Goal: Task Accomplishment & Management: Use online tool/utility

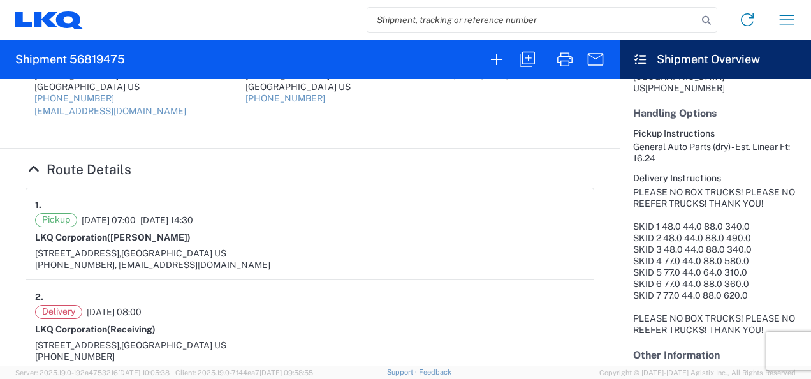
scroll to position [382, 0]
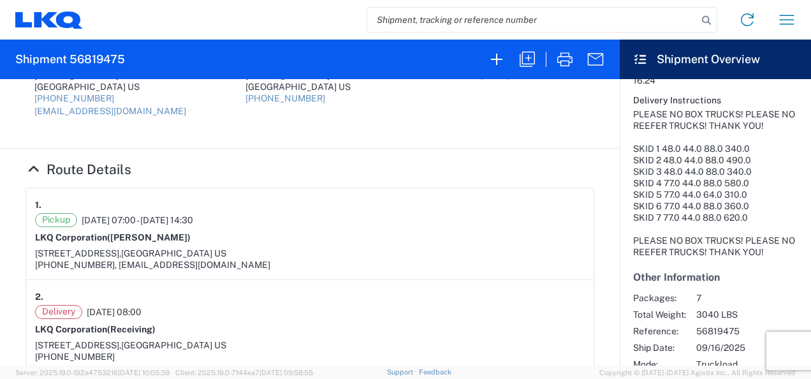
click at [116, 54] on h2 "Shipment 56819475" at bounding box center [70, 59] width 110 height 15
copy h2 "56819475"
drag, startPoint x: 641, startPoint y: 196, endPoint x: 525, endPoint y: 271, distance: 137.9
click at [641, 198] on div "PLEASE NO BOX TRUCKS! PLEASE NO REEFER TRUCKS! THANK YOU! SKID 1 48.0 44.0 88.0…" at bounding box center [715, 182] width 164 height 149
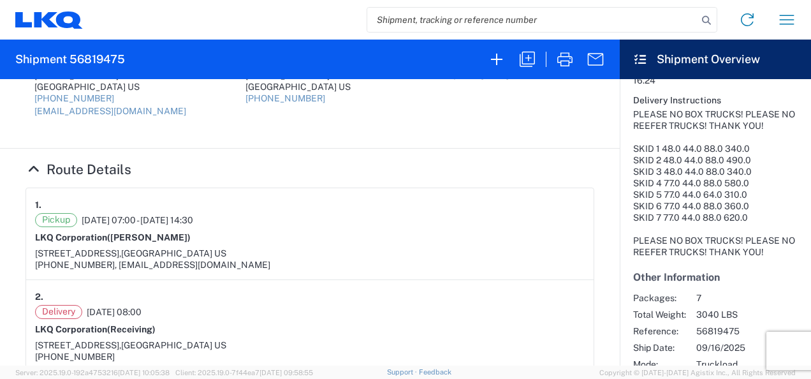
drag, startPoint x: 445, startPoint y: 298, endPoint x: 431, endPoint y: 292, distance: 15.7
click at [431, 292] on div "2." at bounding box center [309, 297] width 549 height 16
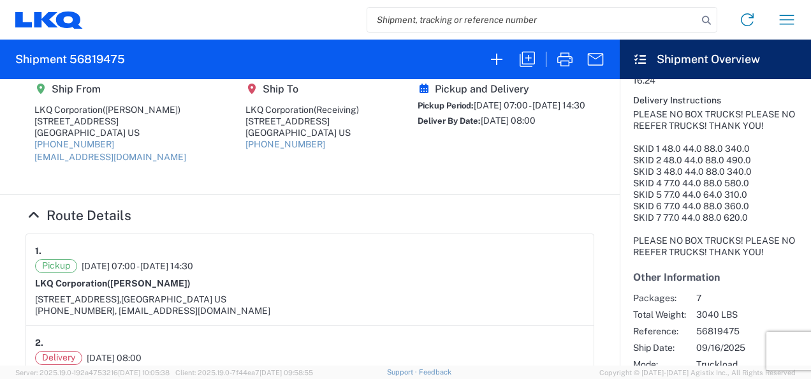
scroll to position [0, 0]
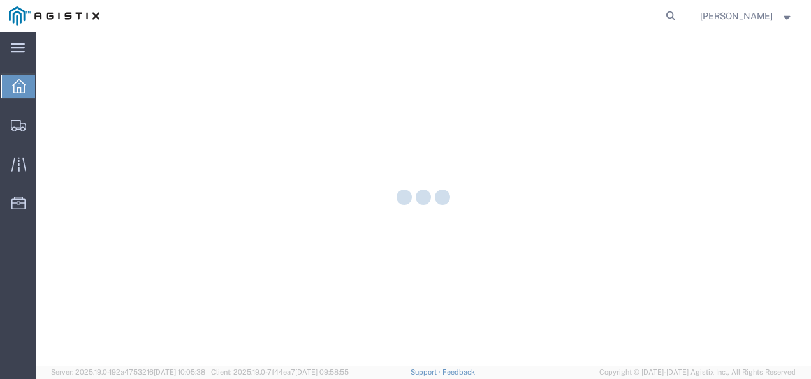
click at [80, 124] on div at bounding box center [423, 198] width 775 height 333
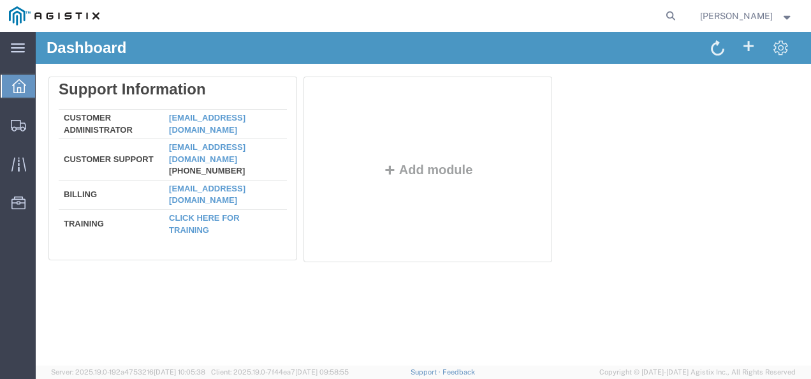
drag, startPoint x: 52, startPoint y: 121, endPoint x: 19, endPoint y: 141, distance: 38.9
click at [44, 121] on span "Shipments" at bounding box center [39, 124] width 9 height 25
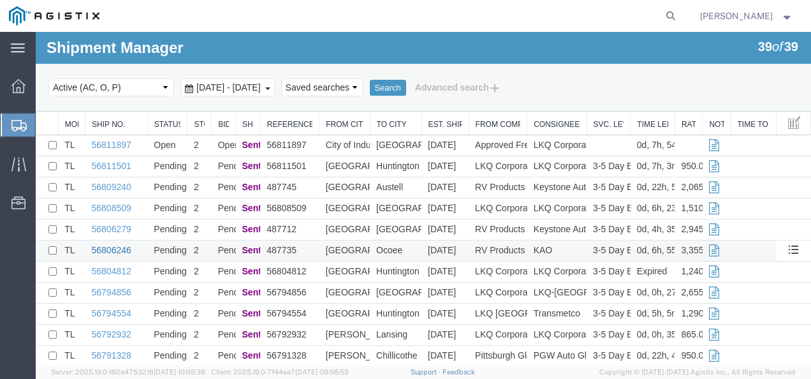
click at [98, 246] on link "56806246" at bounding box center [112, 250] width 40 height 10
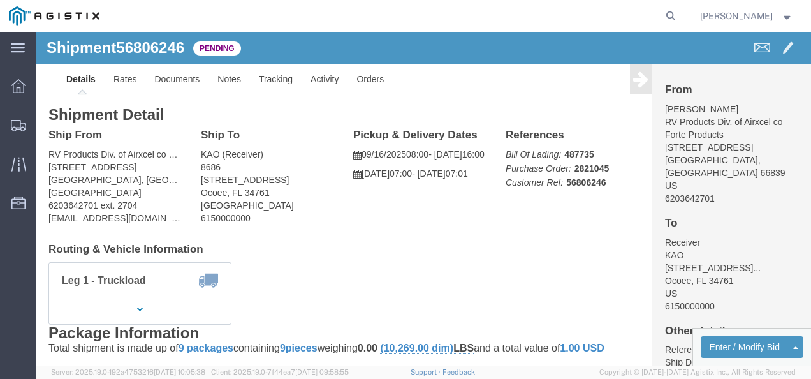
drag, startPoint x: 375, startPoint y: 207, endPoint x: 425, endPoint y: 229, distance: 54.8
click div "Shipment Detail Ship From RV Products Div. of Airxcel co Forte Products (Jonath…"
click div "Leg 1 - Truckload Vehicle 1: Standard Dry Van (53 Feet) Number of trucks: 1"
drag, startPoint x: 368, startPoint y: 194, endPoint x: 366, endPoint y: 222, distance: 28.2
click div "Ship From RV Products Div. of Airxcel co Forte Products (Jonathan Reynard) 1290…"
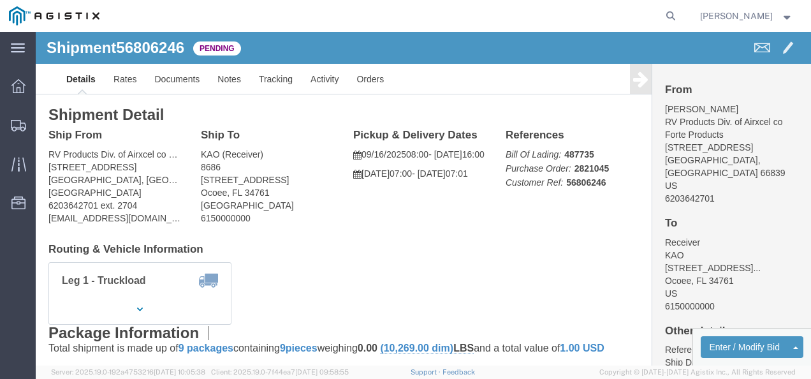
drag, startPoint x: 381, startPoint y: 15, endPoint x: 400, endPoint y: 13, distance: 19.3
click at [391, 12] on agx-global-search at bounding box center [477, 16] width 408 height 32
click at [675, 14] on icon at bounding box center [670, 16] width 18 height 18
paste input "56811271"
type input "56811271"
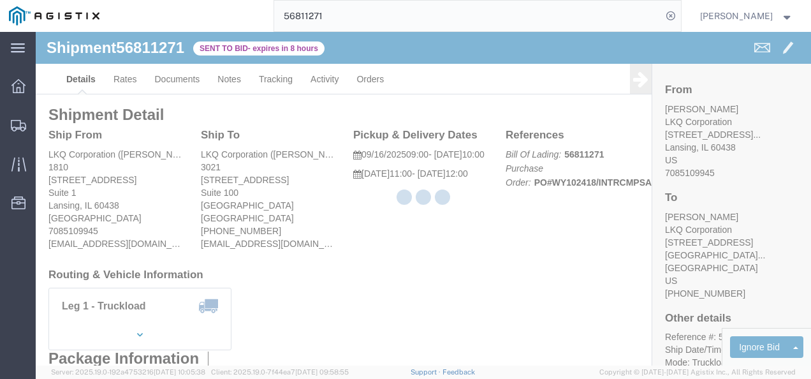
click at [351, 263] on div at bounding box center [423, 198] width 775 height 333
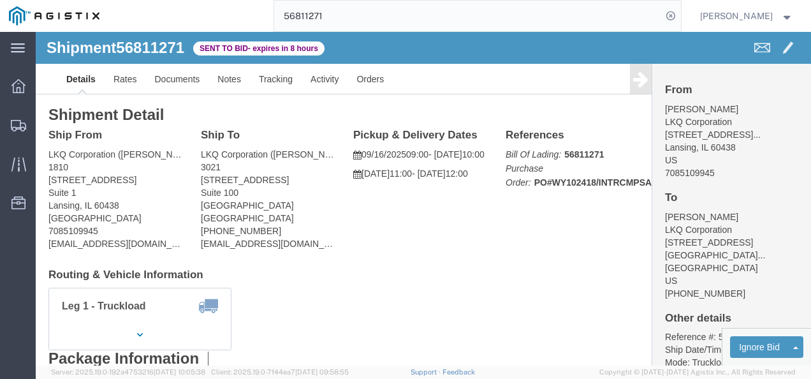
click span "56811271"
copy span "56811271"
click h4 "Routing & Vehicle Information"
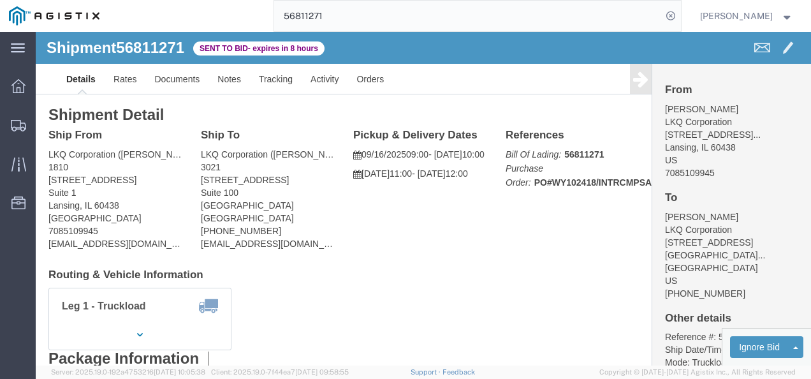
click div "Shipment 56811271 Sent to Bid - expires in 8 hours Details Rates Documents Note…"
click at [444, 18] on input "56811271" at bounding box center [467, 16] width 387 height 31
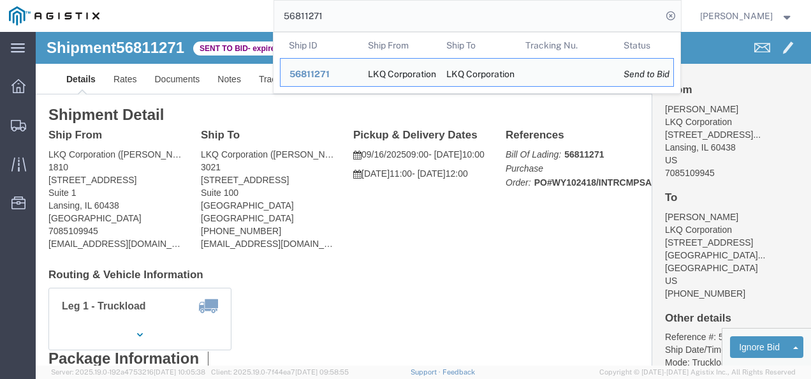
click at [444, 18] on input "56811271" at bounding box center [467, 16] width 387 height 31
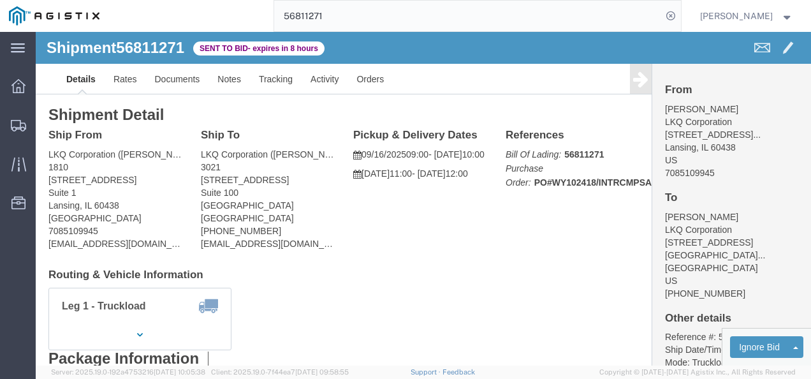
click div "Ship From LKQ Corporation (Pat Ricci) 1810 16801 Exchange Avenue Suite 1 Suite …"
drag, startPoint x: 365, startPoint y: 241, endPoint x: 134, endPoint y: 109, distance: 265.7
click h4 "Routing & Vehicle Information"
drag, startPoint x: 87, startPoint y: 25, endPoint x: 91, endPoint y: 44, distance: 19.0
click div "Shipment 56811271 Sent to Bid - expires in 8 hours"
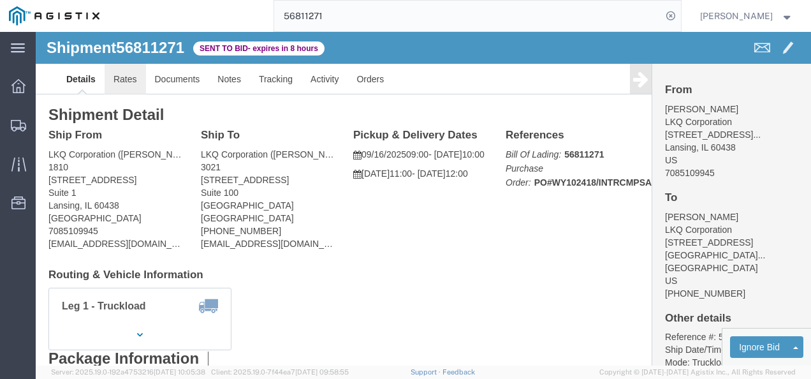
click link "Rates"
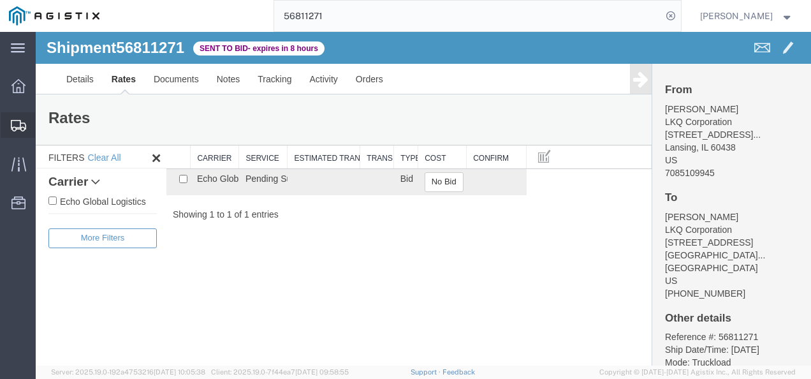
click at [44, 127] on span "Shipments" at bounding box center [39, 124] width 9 height 25
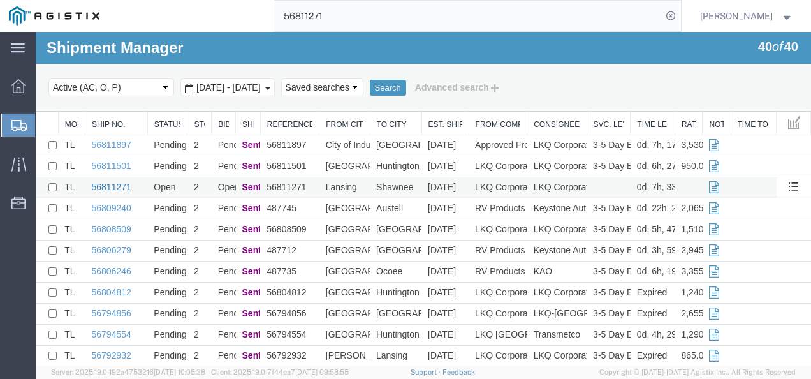
click at [115, 185] on link "56811271" at bounding box center [112, 187] width 40 height 10
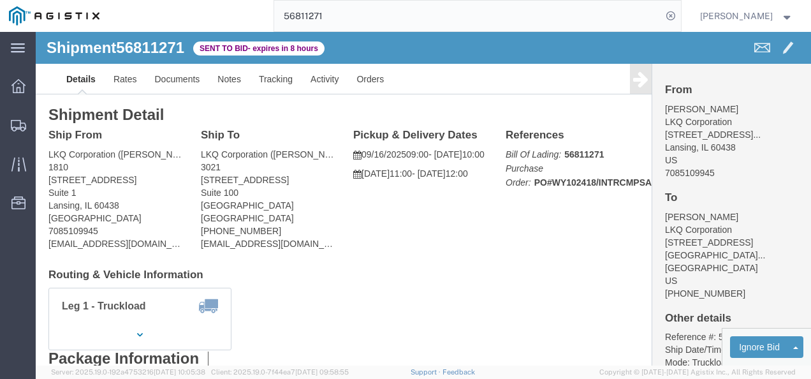
drag, startPoint x: 338, startPoint y: 250, endPoint x: 302, endPoint y: 230, distance: 41.3
click div "Shipment Detail Ship From LKQ Corporation (Pat Ricci) 1810 16801 Exchange Avenu…"
click link "Rates"
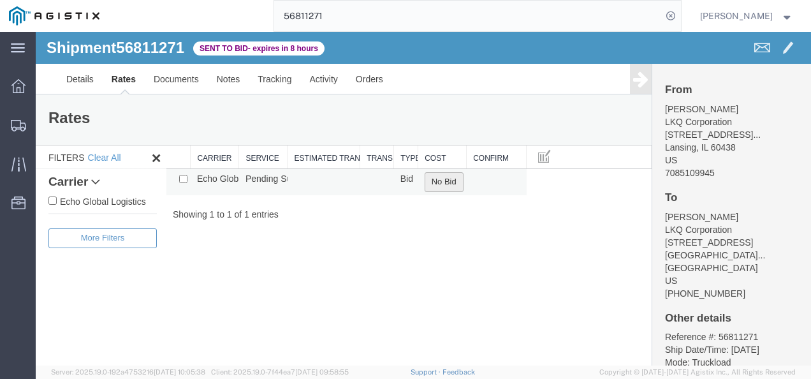
click at [444, 180] on button "No Bid" at bounding box center [443, 182] width 39 height 20
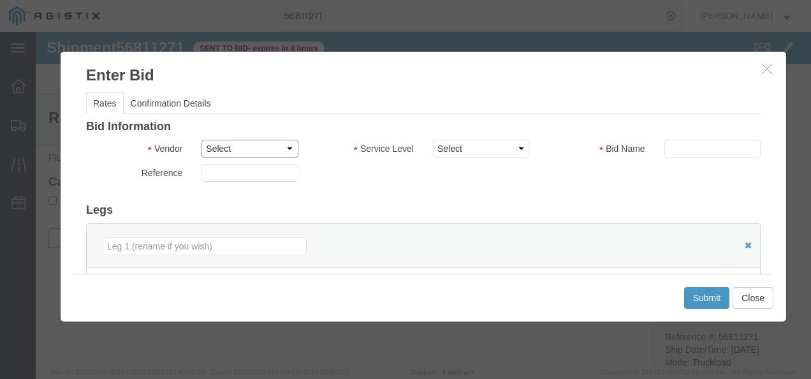
click at [262, 153] on select "Select Echo Global Logistics" at bounding box center [249, 149] width 96 height 18
select select "4622"
click at [201, 140] on select "Select Echo Global Logistics" at bounding box center [249, 149] width 96 height 18
select select "13989"
click at [433, 140] on select "Select Guaranteed Next Day LTL Standard 3-5 Day Rail TL Standard 3 - 5 Day" at bounding box center [481, 149] width 96 height 18
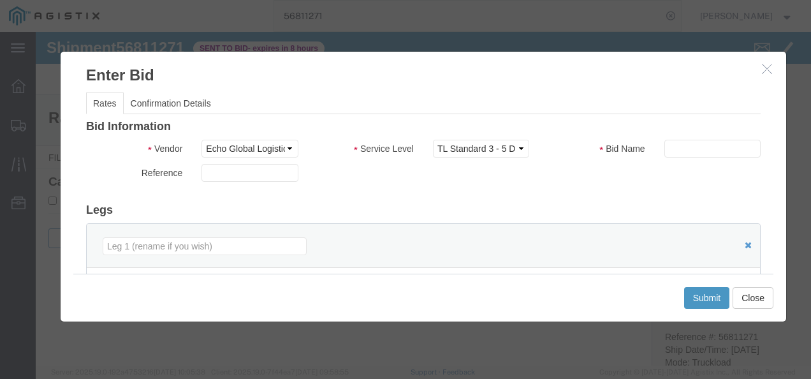
click at [671, 178] on div "Reference" at bounding box center [422, 176] width 693 height 24
click at [707, 140] on div "Bid Information Vendor Select Echo Global Logistics Service Level Select Guaran…" at bounding box center [423, 327] width 674 height 415
click at [701, 155] on input "text" at bounding box center [712, 149] width 96 height 18
type input "8127382"
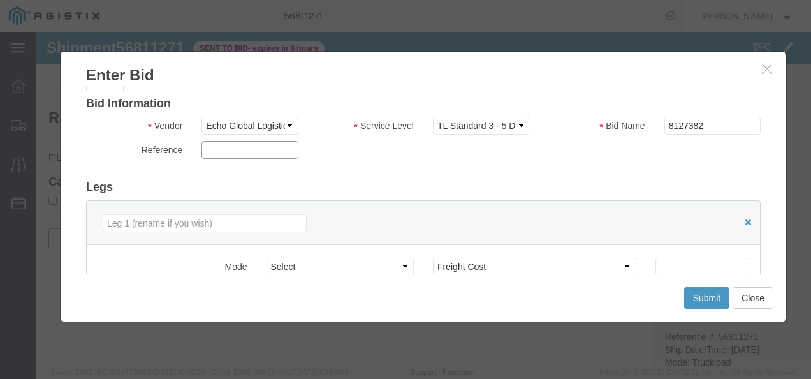
scroll to position [127, 0]
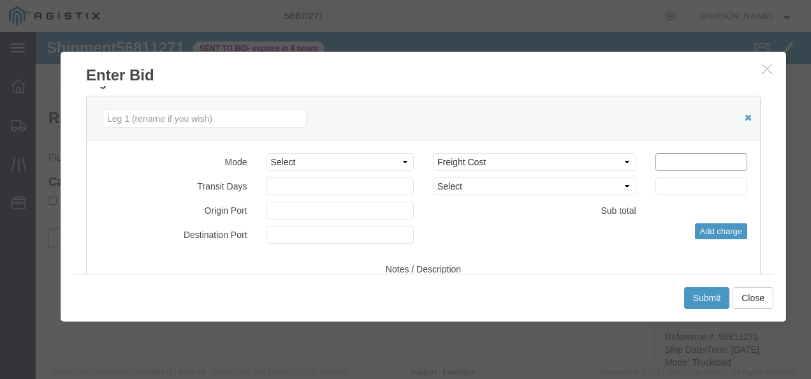
click at [683, 164] on input "number" at bounding box center [701, 162] width 92 height 18
type input "1045"
click at [690, 292] on button "Submit" at bounding box center [707, 298] width 46 height 22
